Goal: Information Seeking & Learning: Learn about a topic

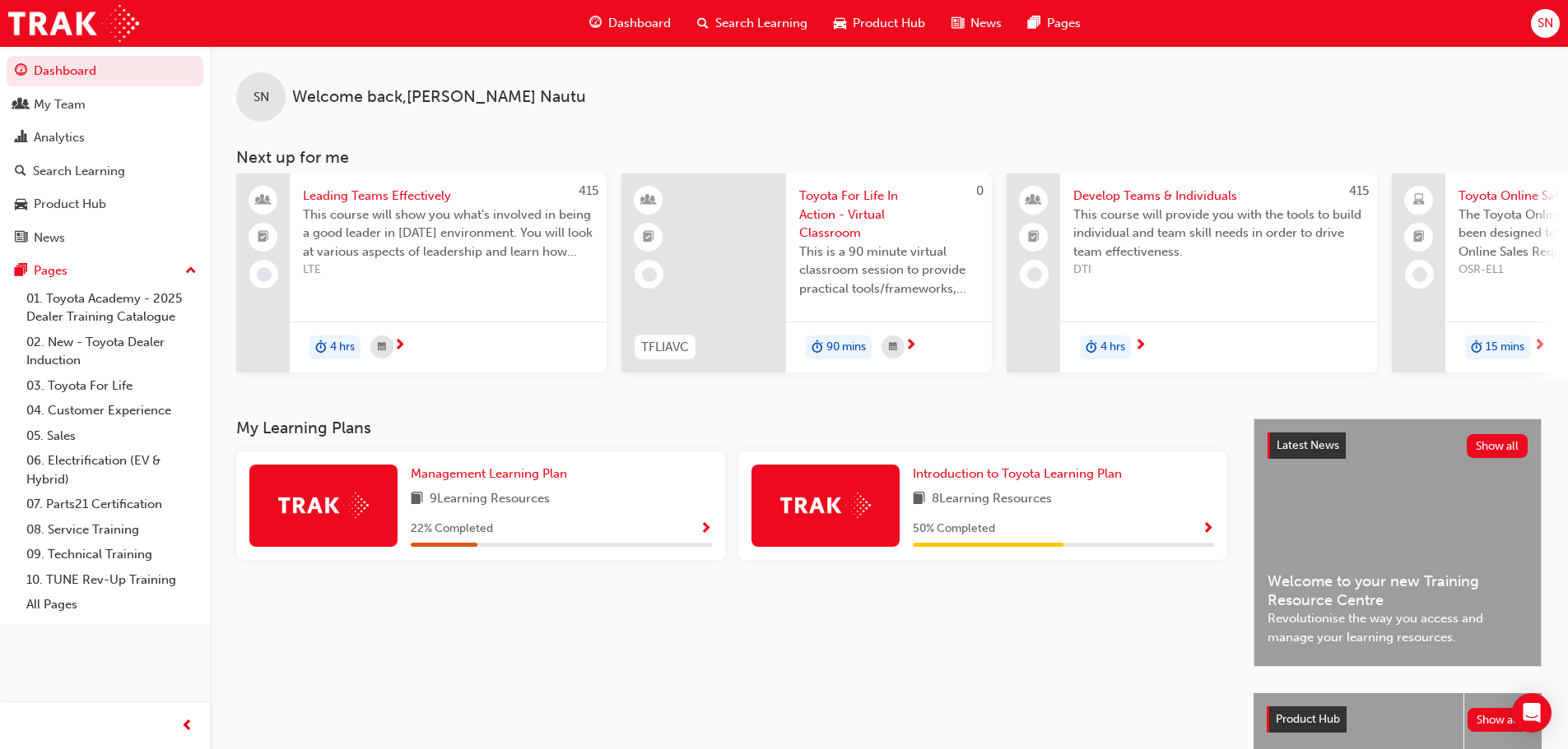
click at [1549, 26] on span "SN" at bounding box center [1545, 24] width 15 height 19
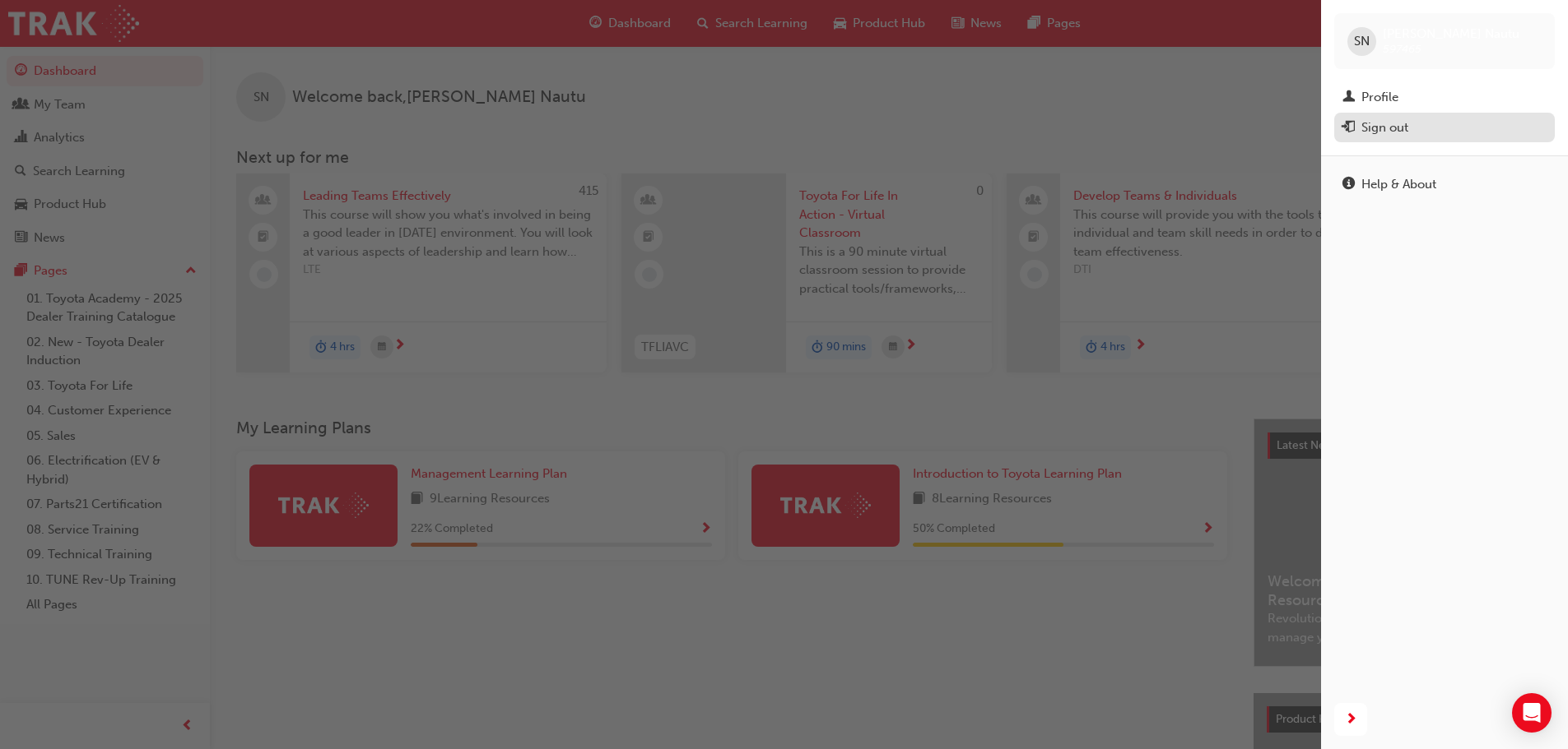
click at [1407, 116] on button "Sign out" at bounding box center [1443, 128] width 220 height 30
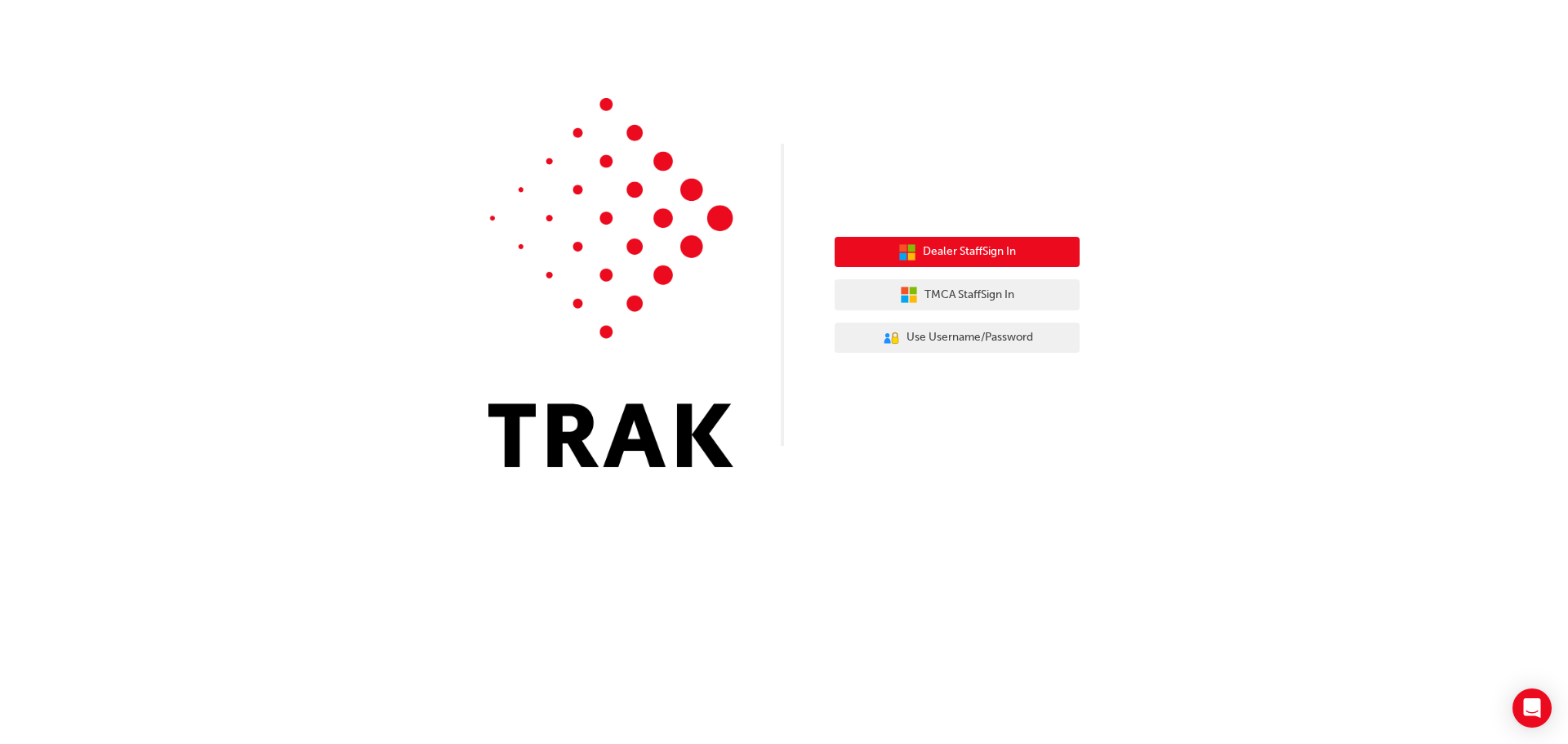
click at [985, 251] on span "Dealer Staff Sign In" at bounding box center [969, 252] width 93 height 19
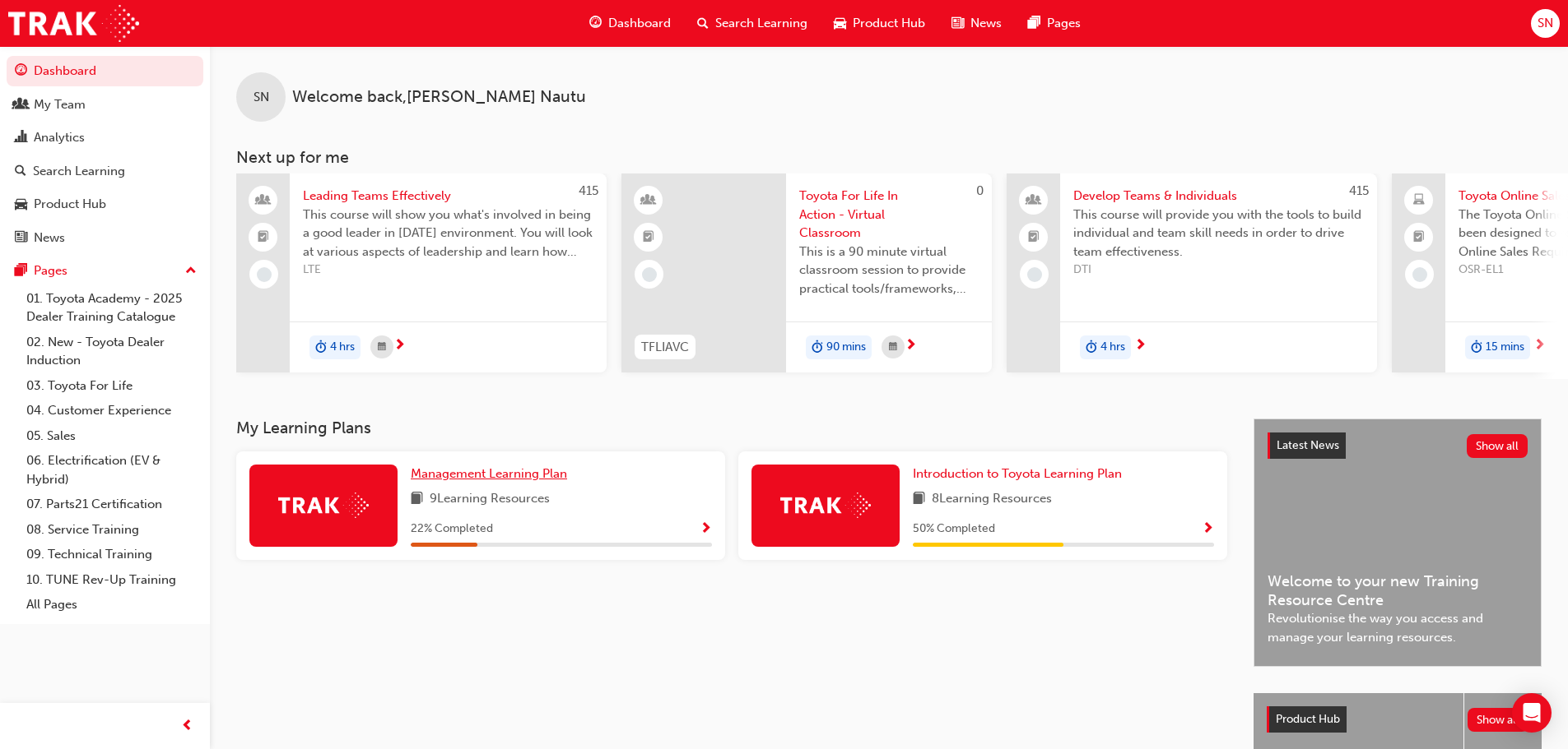
click at [540, 478] on span "Management Learning Plan" at bounding box center [489, 474] width 156 height 15
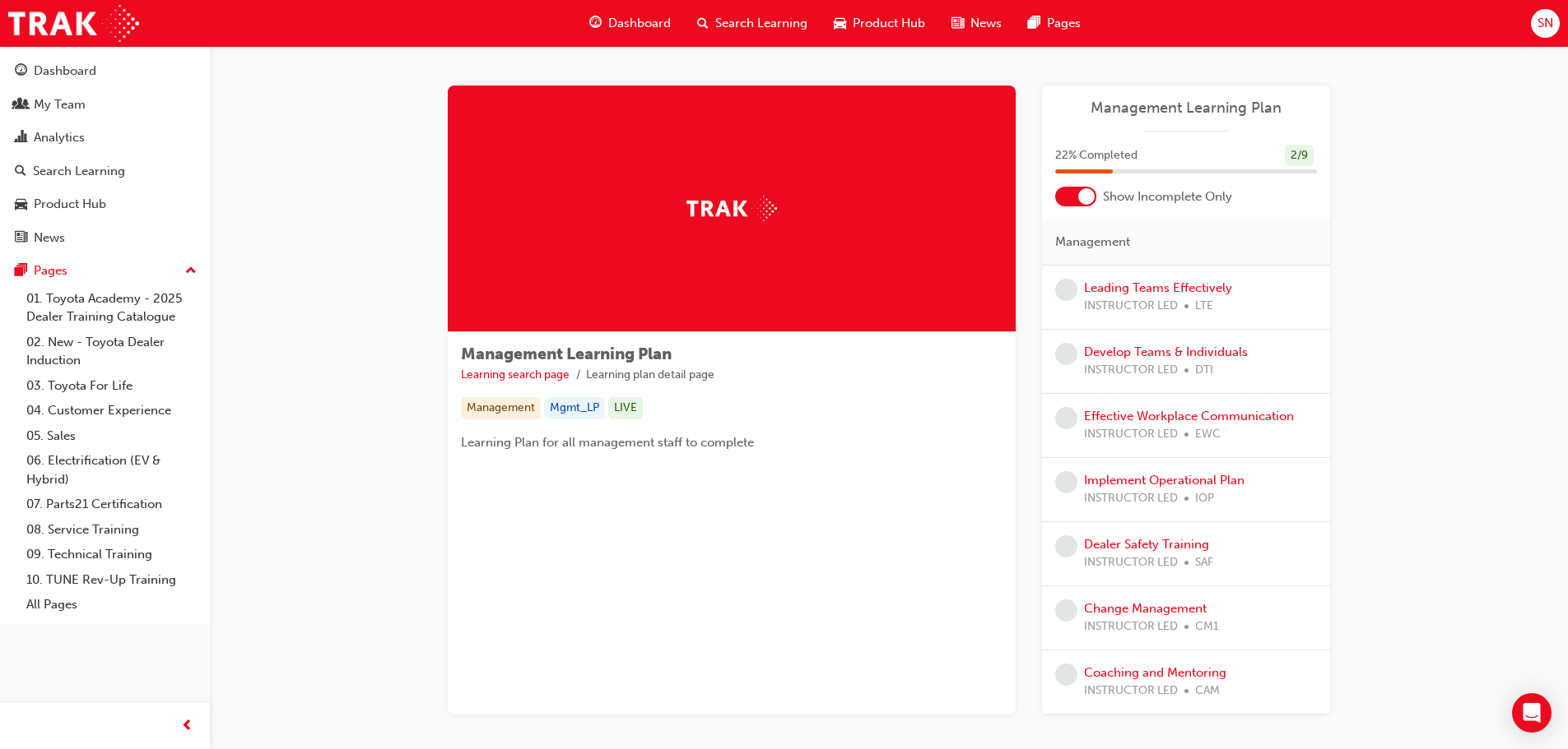
click at [1086, 196] on div at bounding box center [1086, 196] width 16 height 16
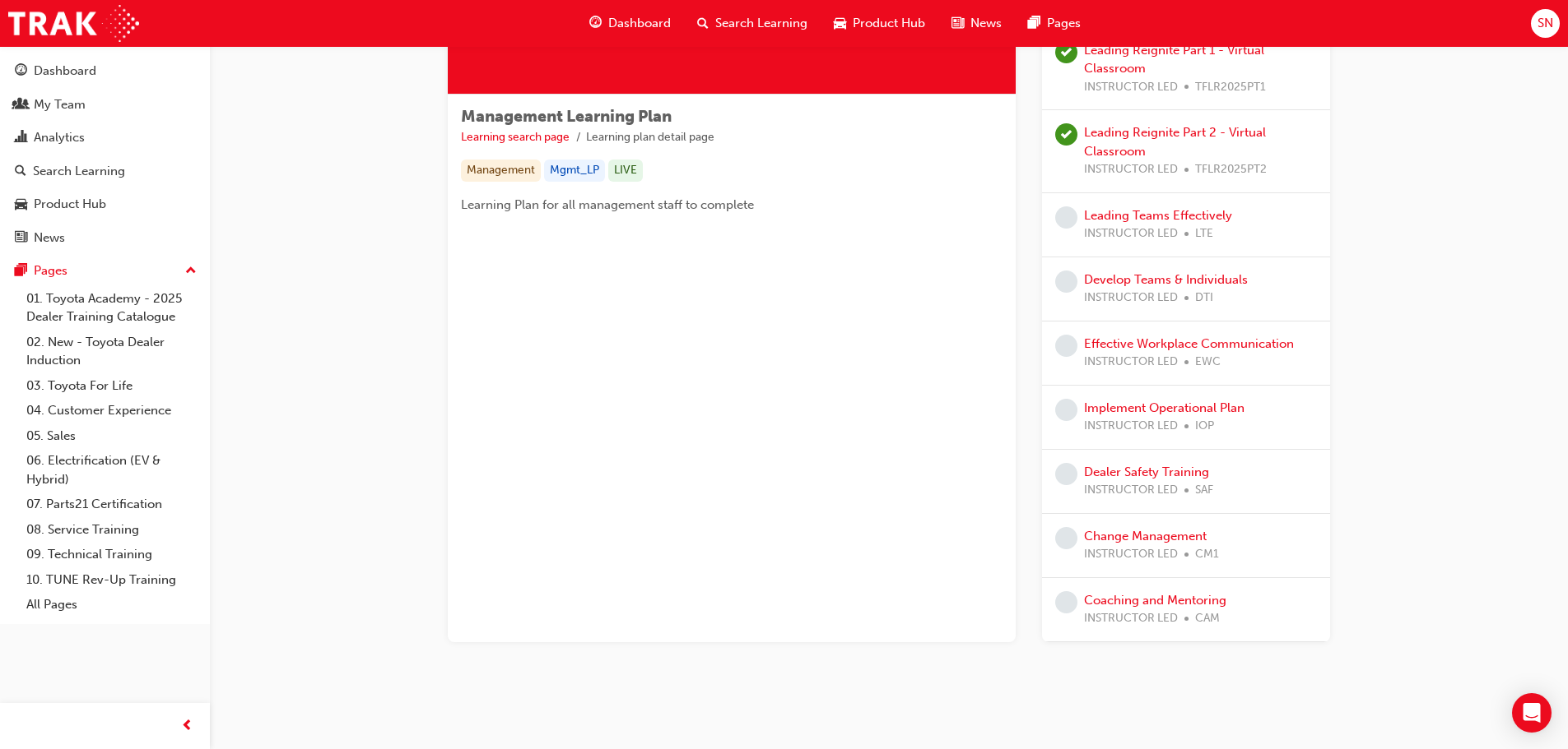
scroll to position [251, 0]
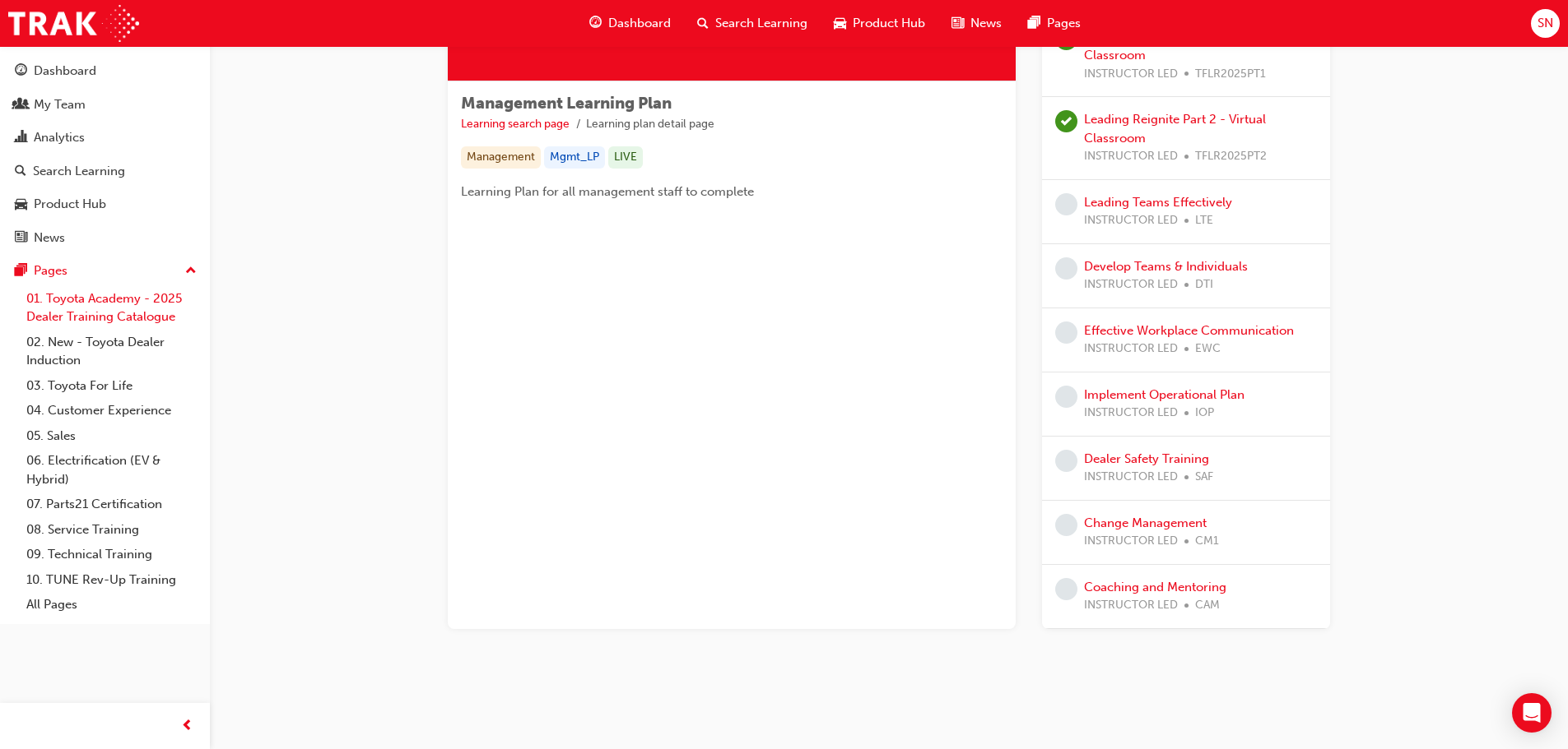
click at [117, 288] on link "01. Toyota Academy - 2025 Dealer Training Catalogue" at bounding box center [112, 308] width 184 height 44
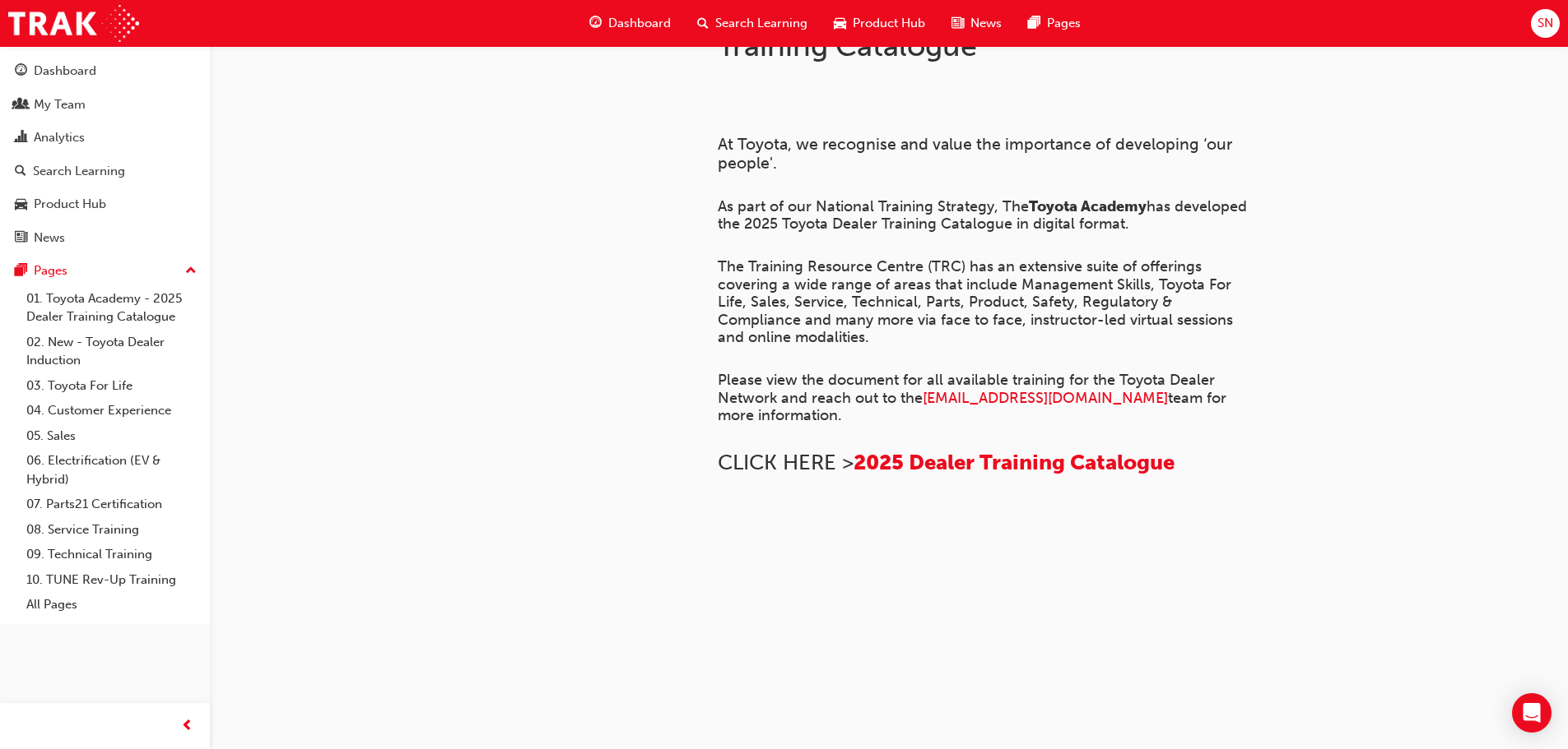
scroll to position [1043, 0]
click at [93, 105] on div "My Team" at bounding box center [105, 105] width 180 height 21
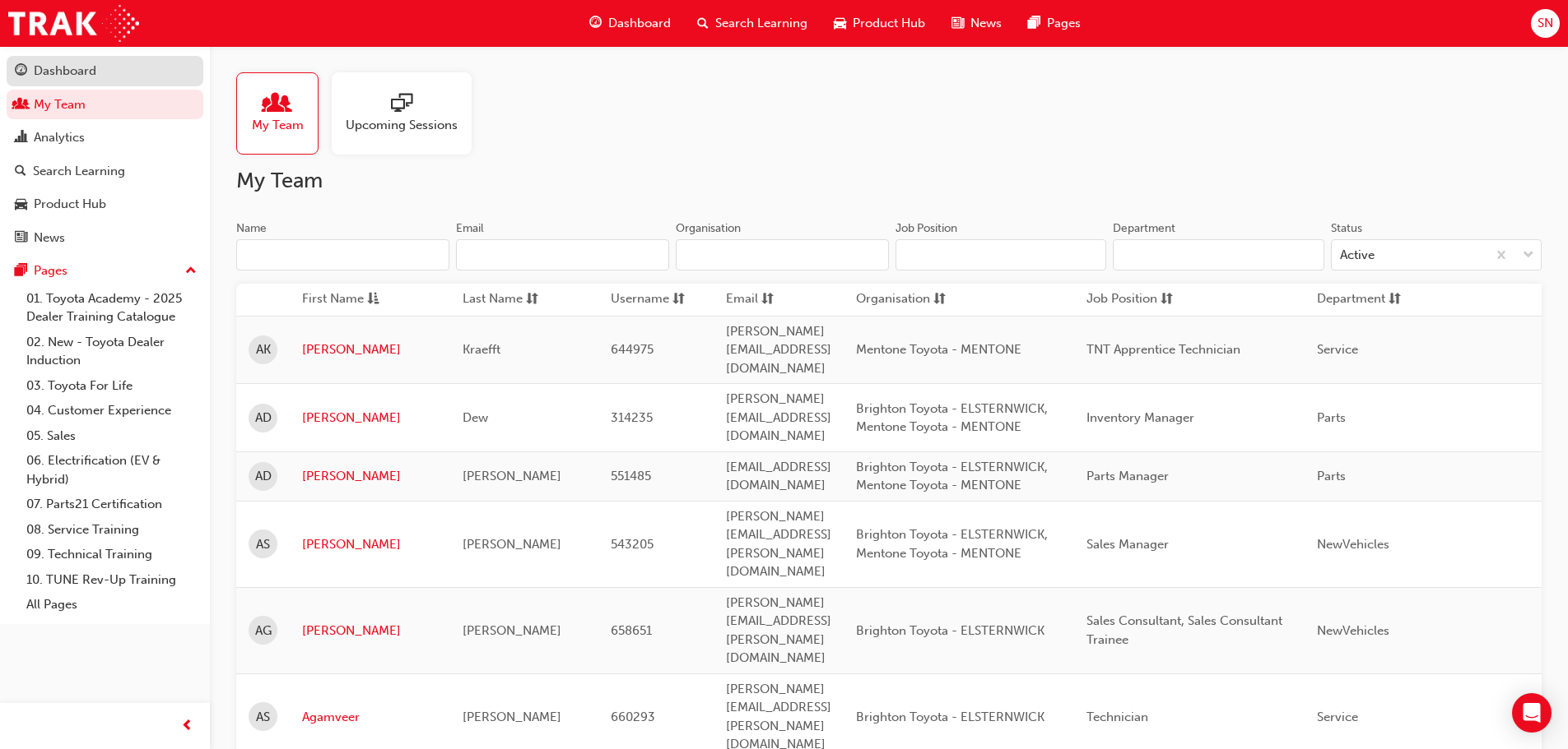
click at [70, 65] on div "Dashboard" at bounding box center [65, 71] width 63 height 19
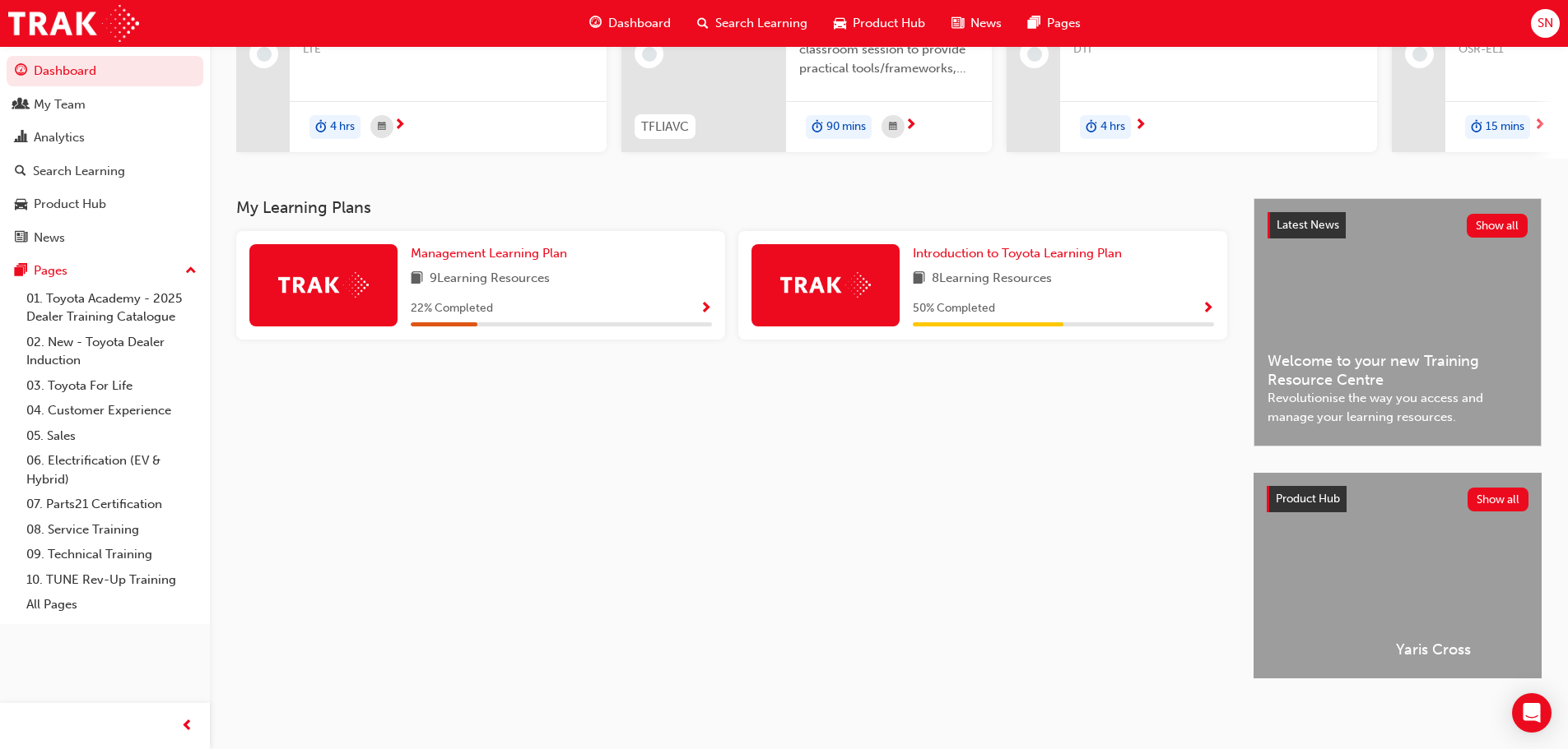
scroll to position [0, 5810]
drag, startPoint x: 787, startPoint y: 553, endPoint x: 801, endPoint y: 538, distance: 20.5
click at [787, 553] on div "My Learning Plans Management Learning Plan 9 Learning Resources 22 % Completed …" at bounding box center [744, 453] width 1017 height 510
click at [136, 575] on link "10. TUNE Rev-Up Training" at bounding box center [112, 580] width 184 height 26
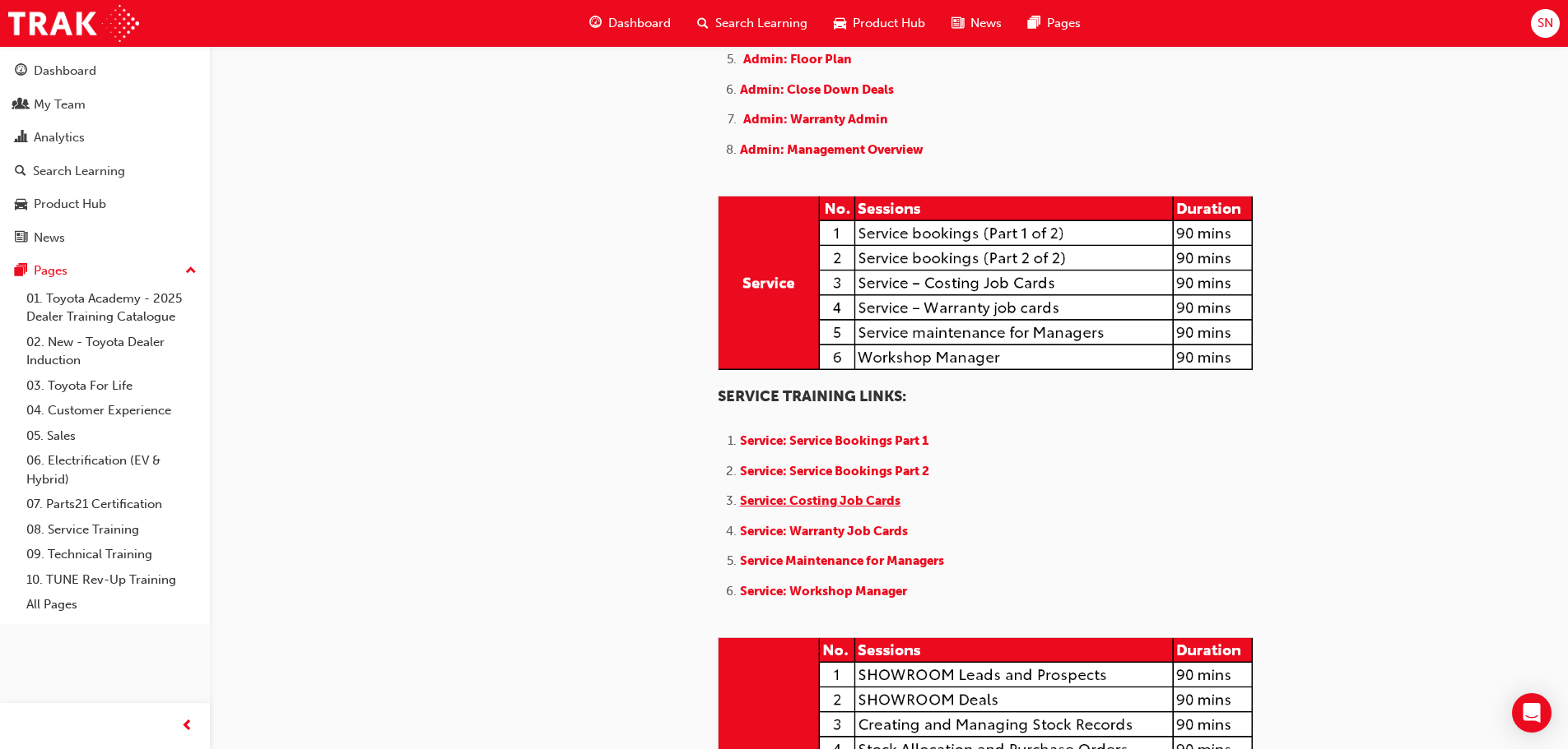
scroll to position [905, 0]
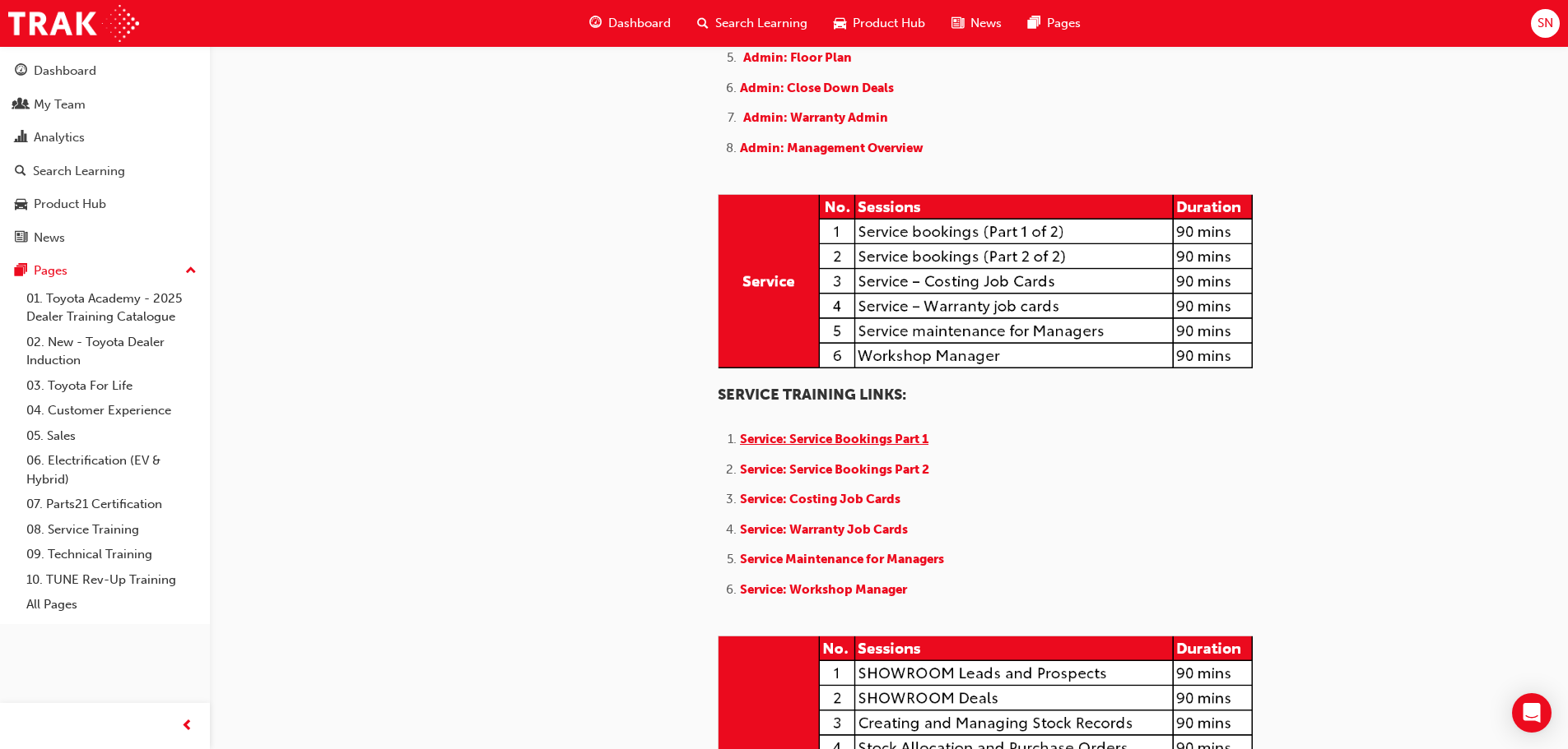
click at [825, 439] on span "Service: Service Bookings Part 1" at bounding box center [834, 439] width 189 height 15
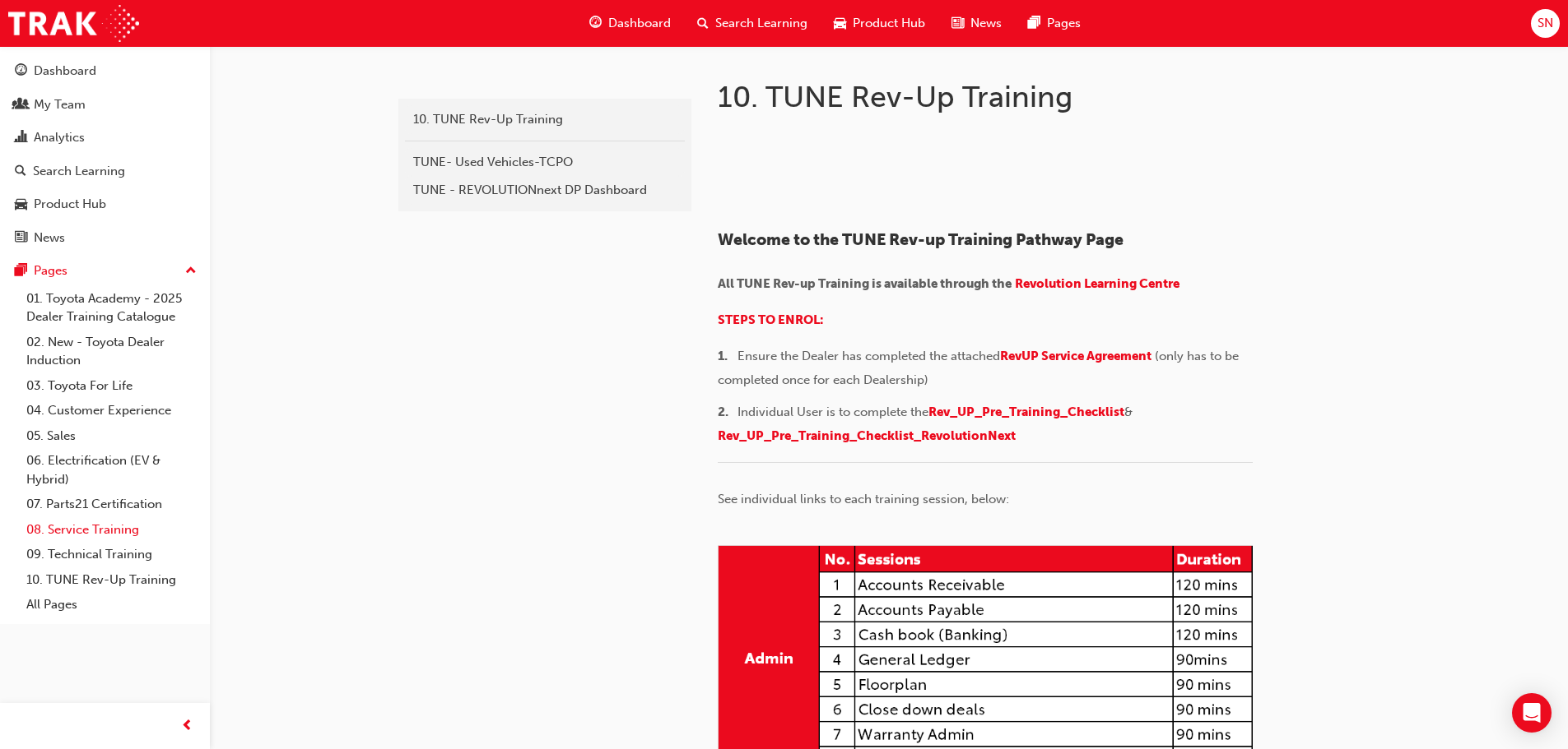
click at [113, 533] on link "08. Service Training" at bounding box center [112, 530] width 184 height 26
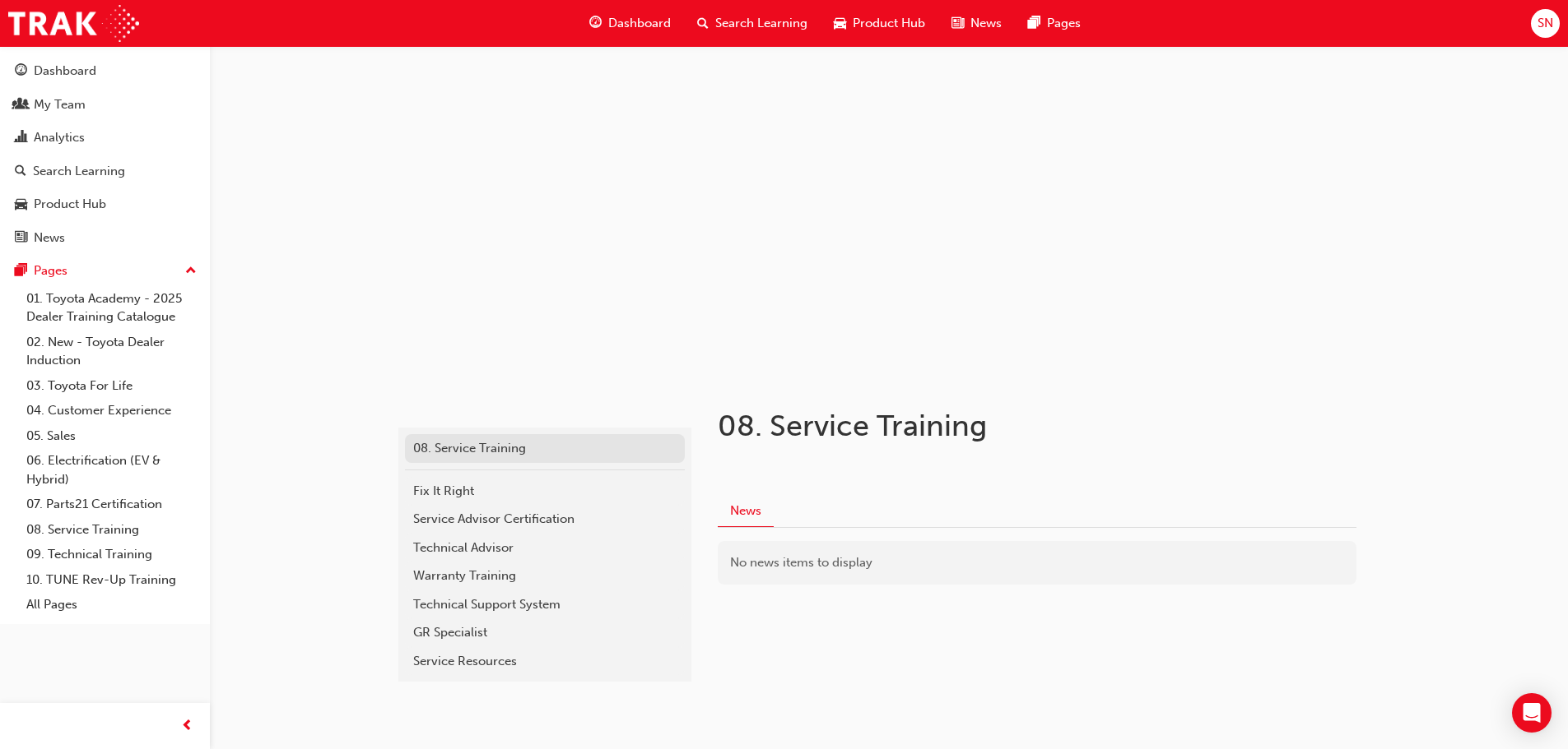
scroll to position [39, 0]
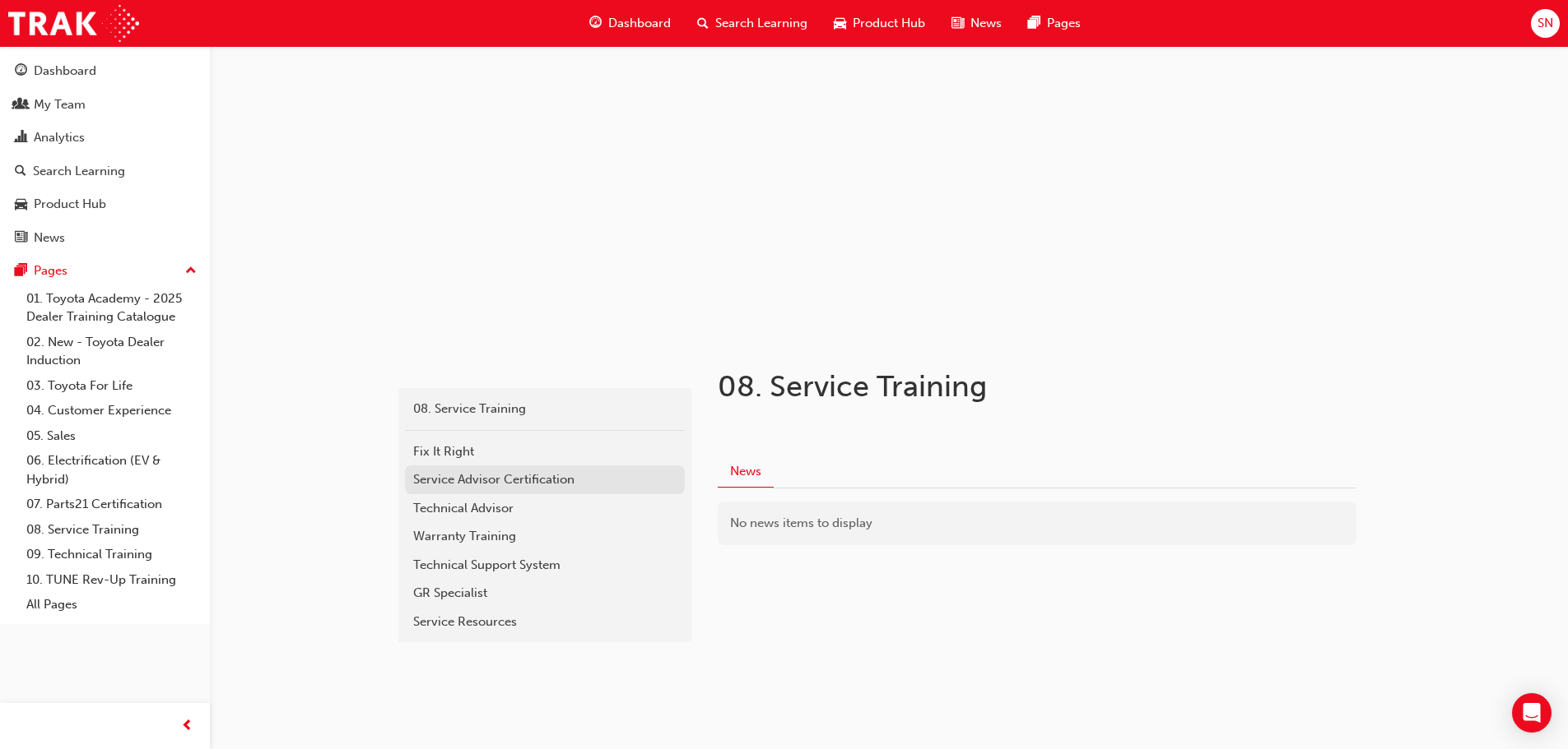
click at [486, 483] on div "Service Advisor Certification" at bounding box center [544, 480] width 263 height 19
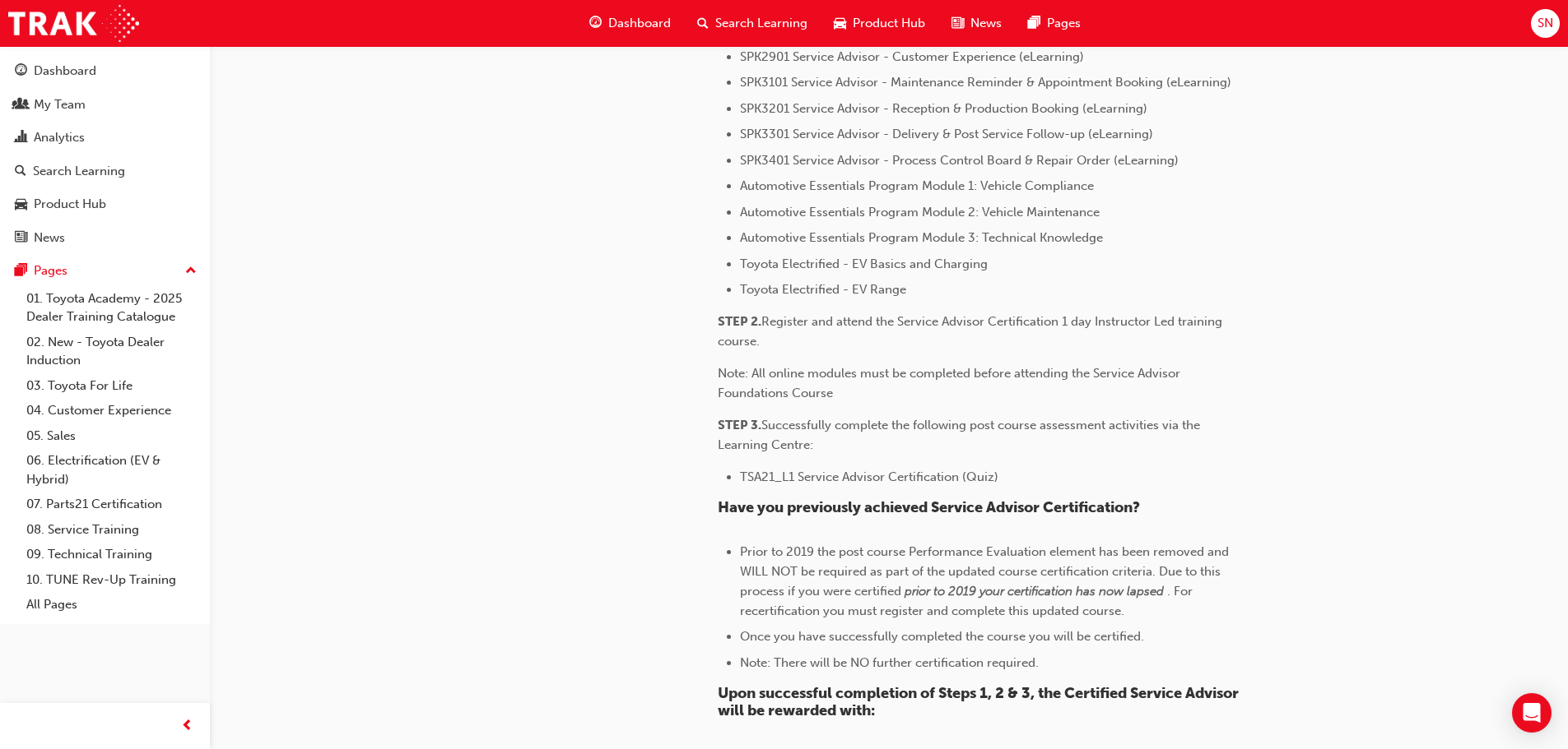
scroll to position [905, 0]
